Goal: Information Seeking & Learning: Learn about a topic

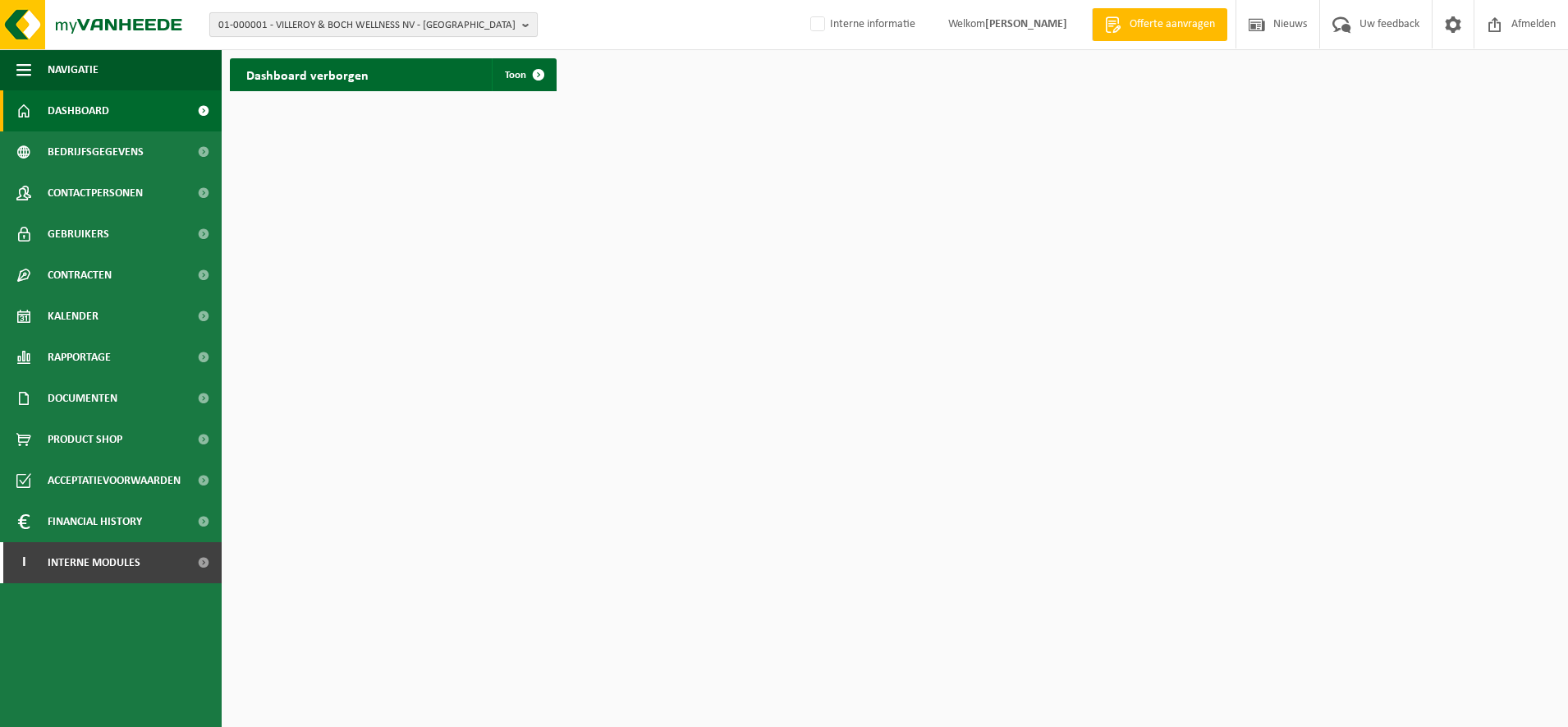
click at [293, 29] on span "01-000001 - VILLEROY & BOCH WELLNESS NV - ROESELARE" at bounding box center [367, 24] width 297 height 24
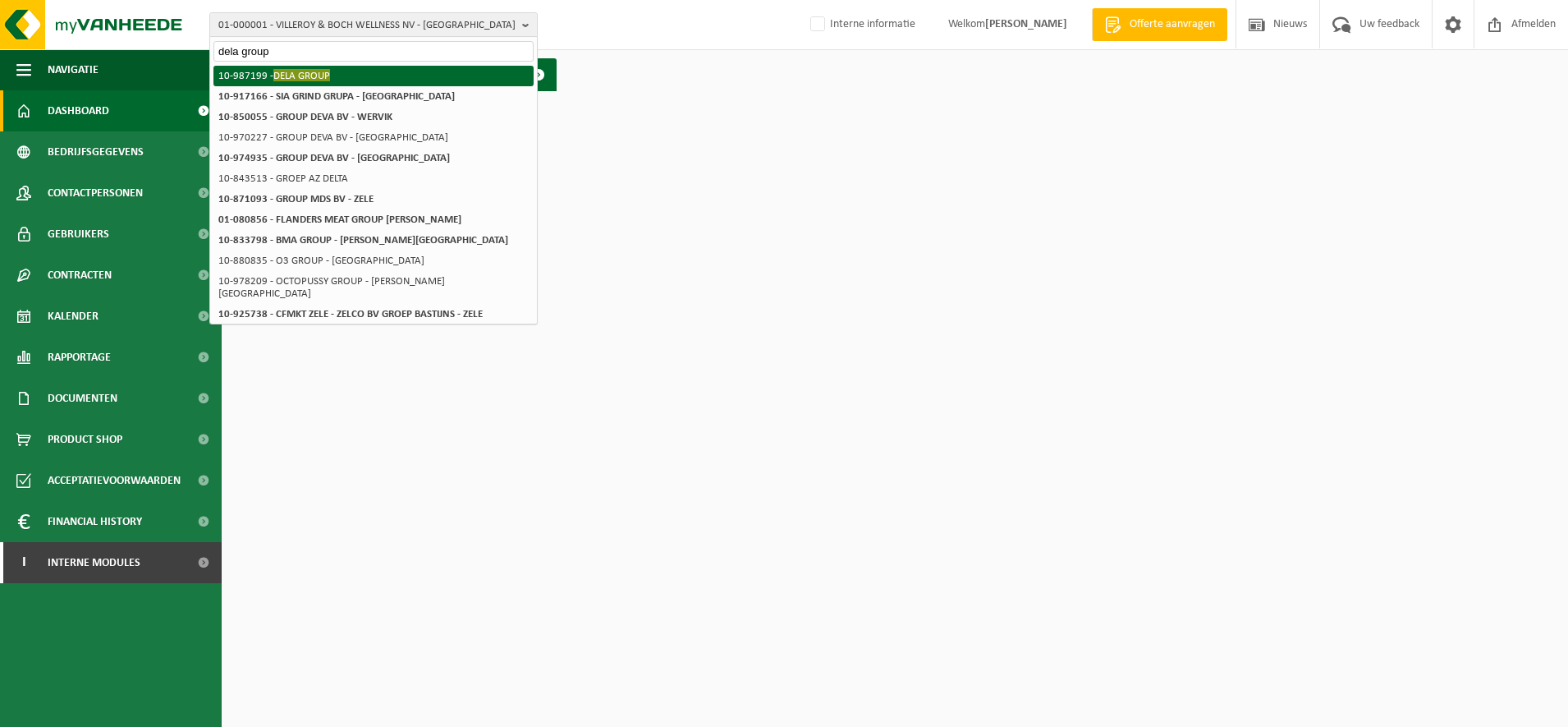
type input "dela group"
click at [292, 70] on span "DELA GROUP" at bounding box center [302, 75] width 57 height 13
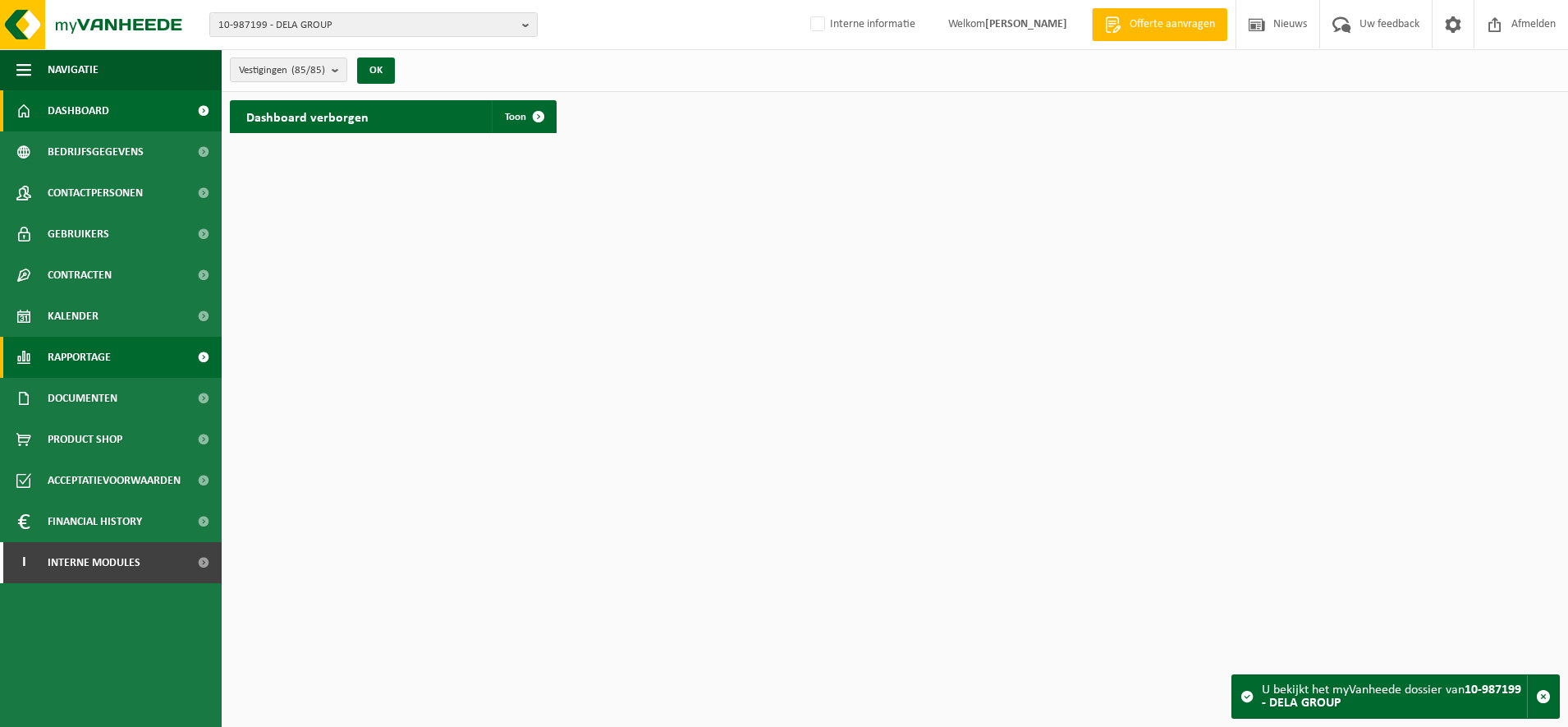
click at [128, 358] on link "Rapportage" at bounding box center [111, 357] width 222 height 41
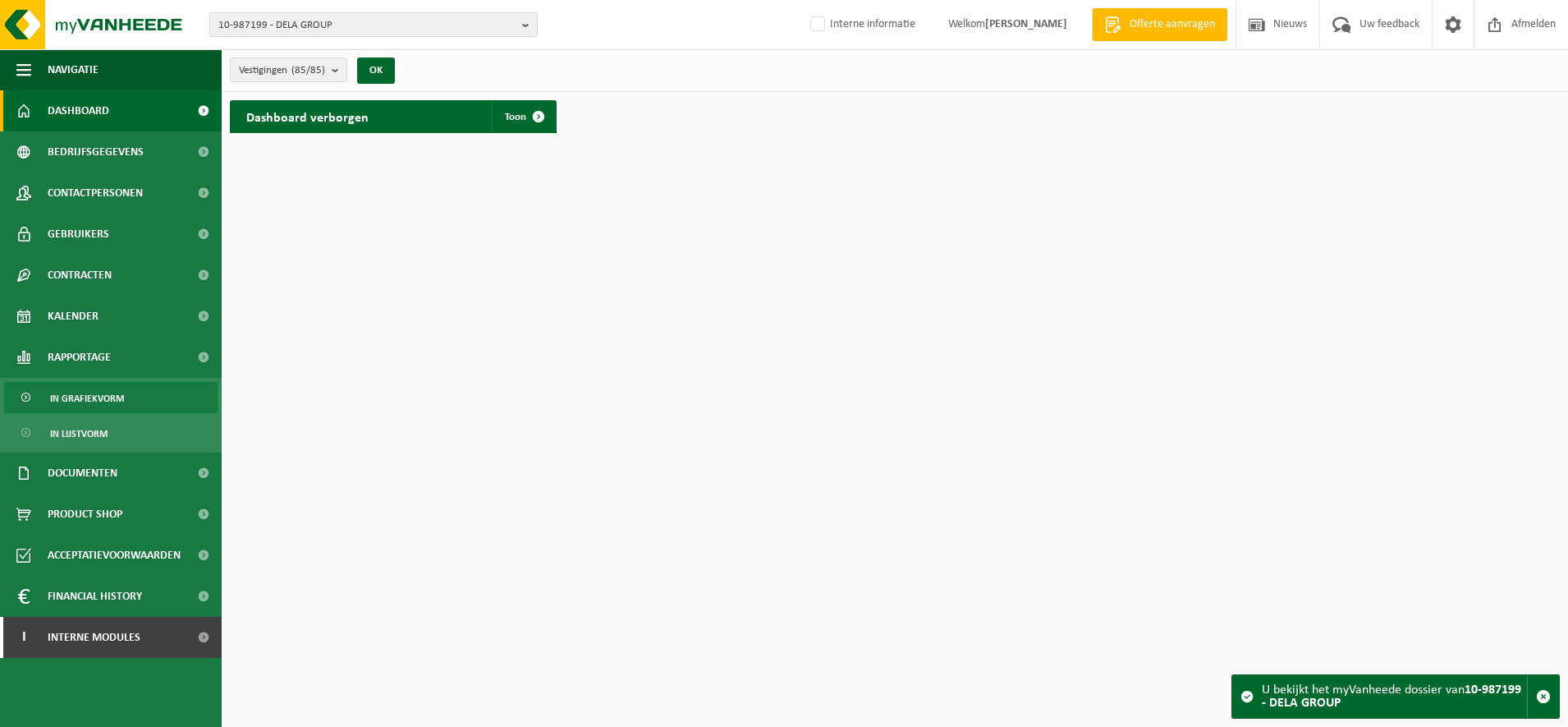
click at [136, 391] on link "In grafiekvorm" at bounding box center [111, 397] width 213 height 31
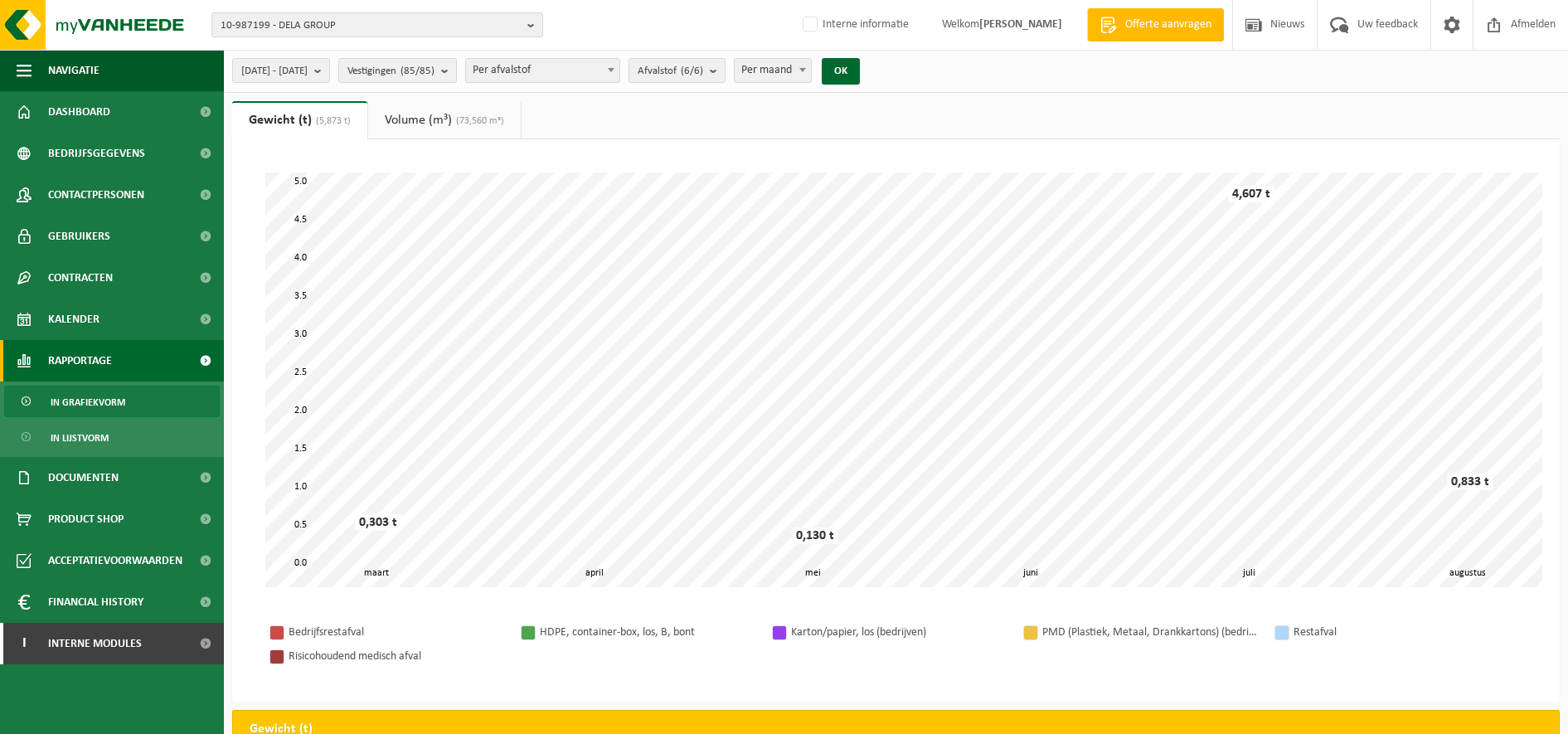
click at [481, 122] on span "(73,560 m³)" at bounding box center [478, 122] width 52 height 10
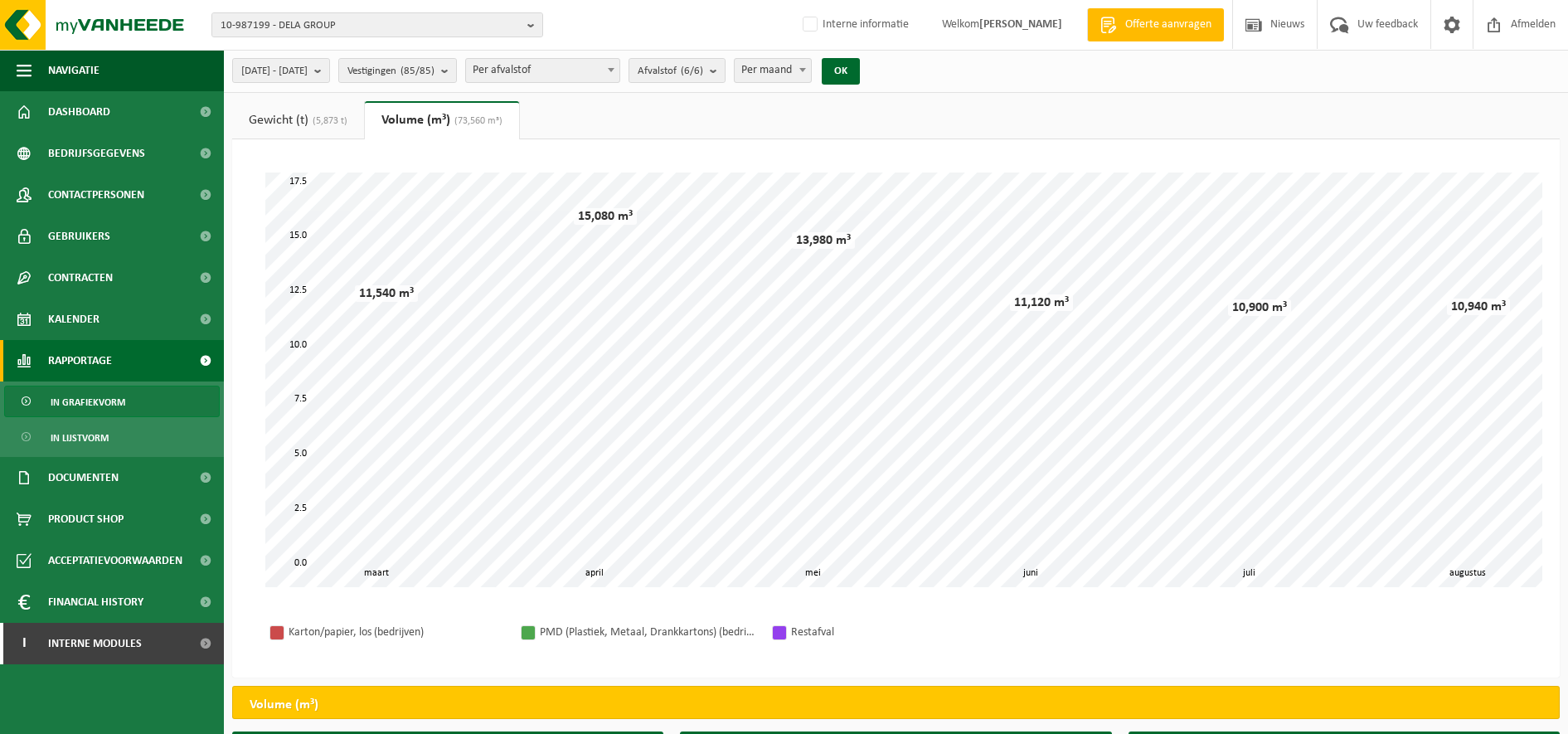
click at [328, 111] on link "Gewicht (t) (5,873 t)" at bounding box center [297, 120] width 131 height 39
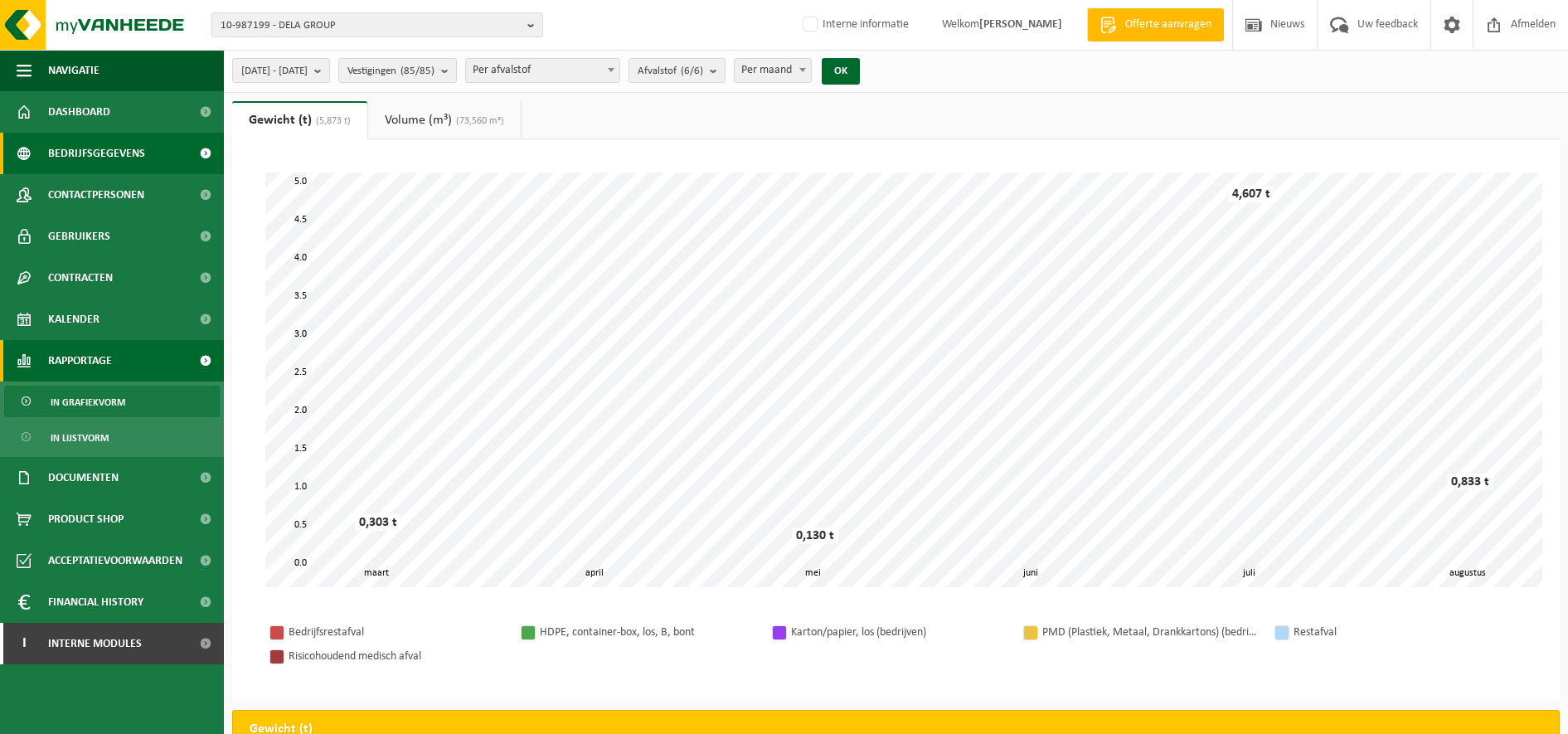
click at [126, 152] on span "Bedrijfsgegevens" at bounding box center [97, 153] width 97 height 41
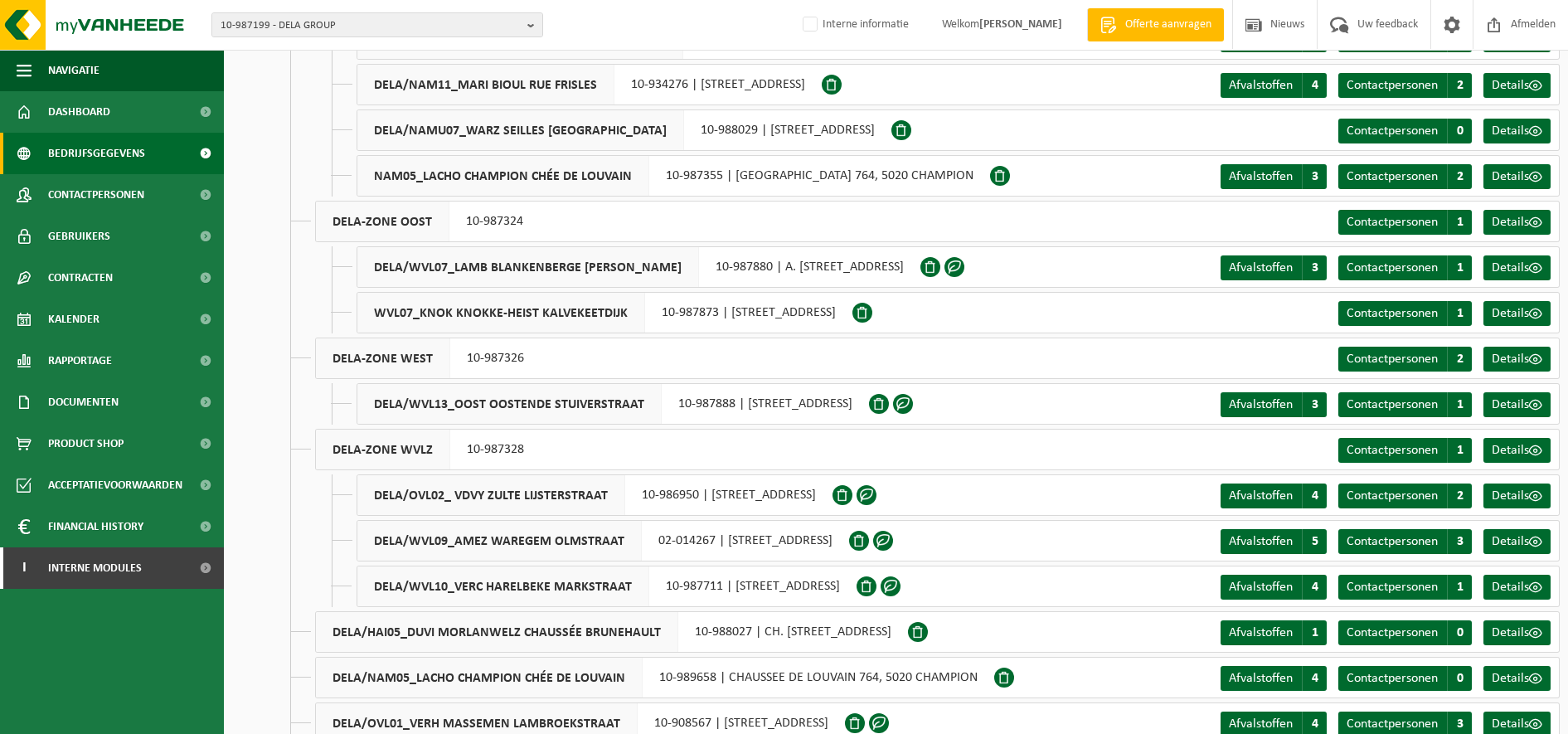
scroll to position [3273, 0]
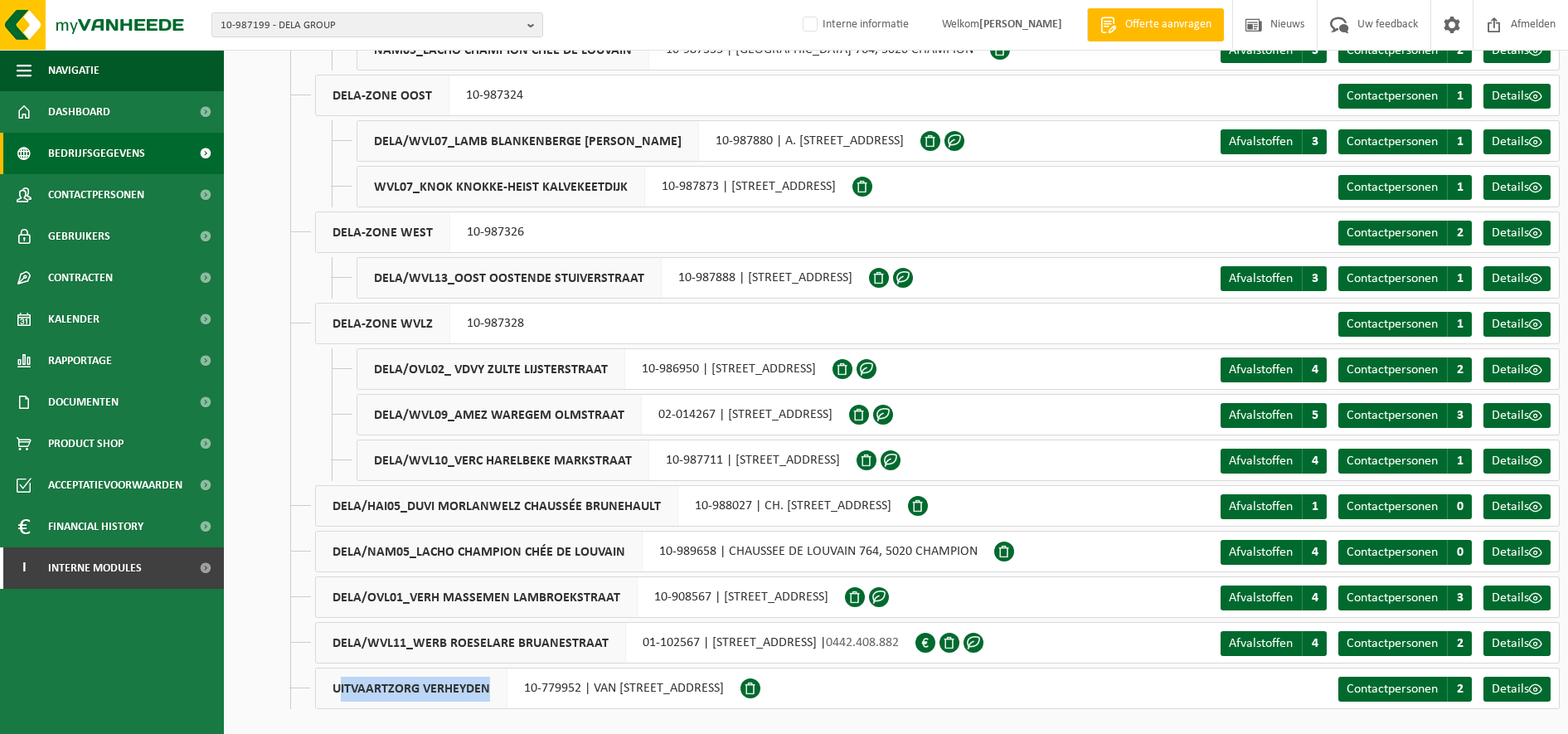
drag, startPoint x: 338, startPoint y: 690, endPoint x: 494, endPoint y: 681, distance: 156.3
click at [494, 681] on span "UITVAARTZORG VERHEYDEN" at bounding box center [412, 689] width 192 height 40
drag, startPoint x: 494, startPoint y: 681, endPoint x: 374, endPoint y: 689, distance: 120.3
click at [374, 689] on span "UITVAARTZORG VERHEYDEN" at bounding box center [412, 689] width 192 height 40
drag, startPoint x: 334, startPoint y: 689, endPoint x: 844, endPoint y: 684, distance: 510.0
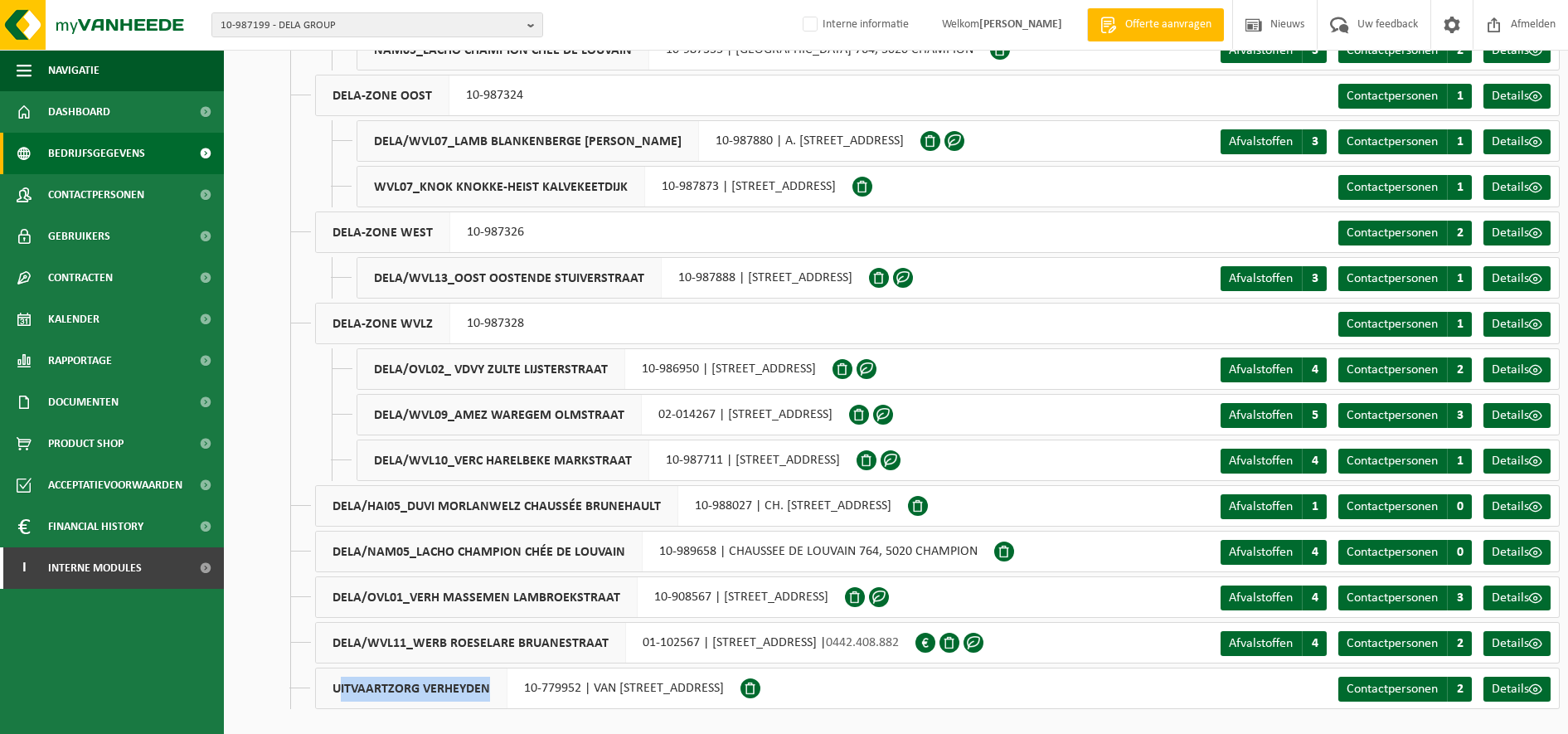
click at [741, 684] on div "UITVAARTZORG VERHEYDEN 10-779952 | VAN CROMPHOUTSTRAAT 21, 9230 WETTEREN" at bounding box center [528, 689] width 426 height 41
click at [317, 448] on li "DELA-ZONE WVLZ 10-987328 Contactpersonen C 1 Details DELA/OVL02_ VDVY ZULTE LIJ…" at bounding box center [938, 391] width 1245 height 178
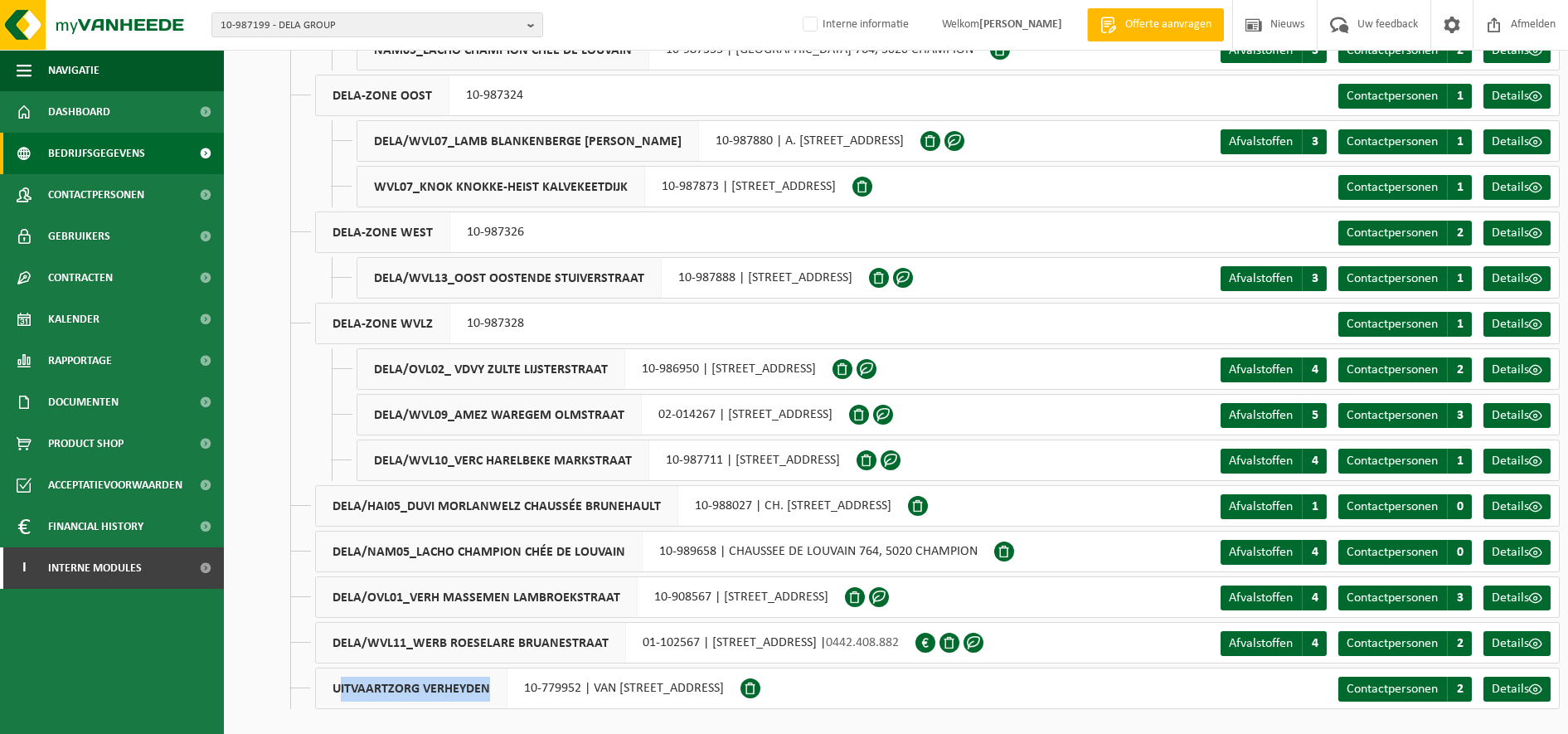
click at [575, 669] on div "UITVAARTZORG VERHEYDEN 10-779952 | VAN CROMPHOUTSTRAAT 21, 9230 WETTEREN" at bounding box center [528, 689] width 426 height 41
